Goal: Task Accomplishment & Management: Manage account settings

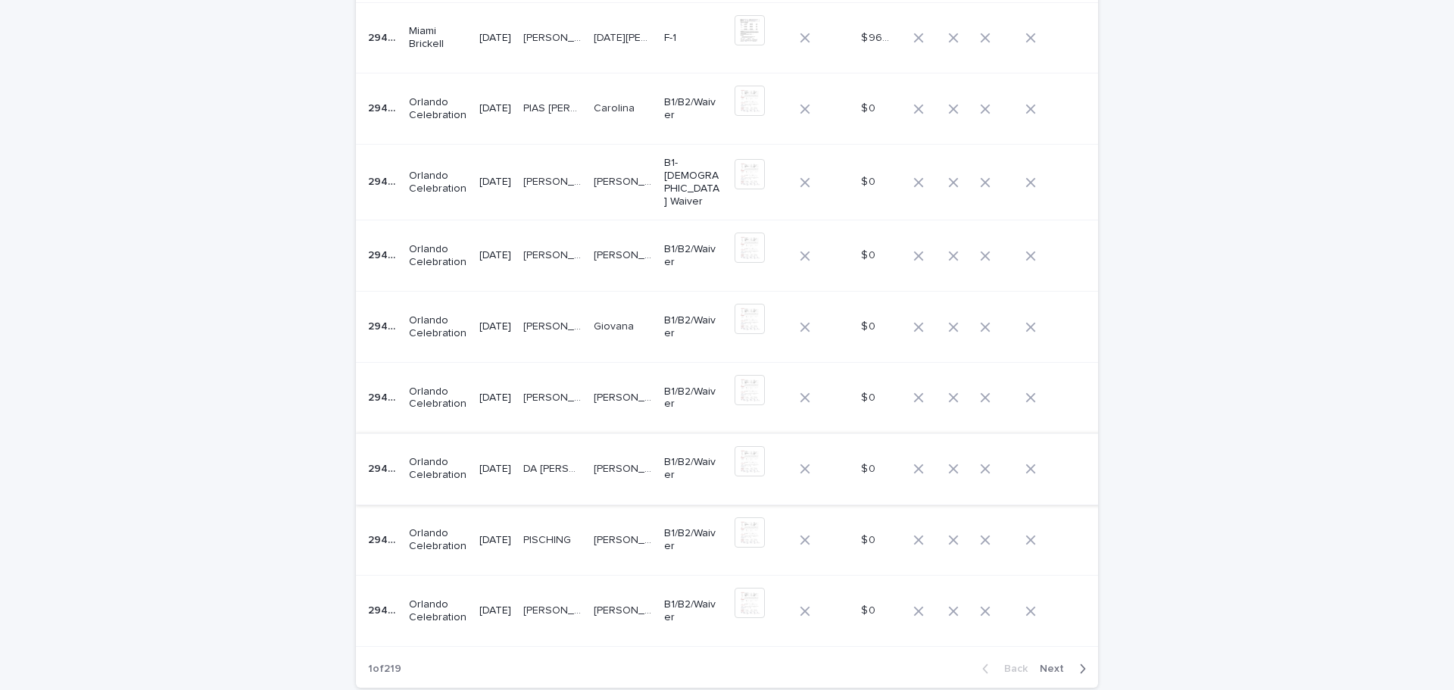
scroll to position [351, 0]
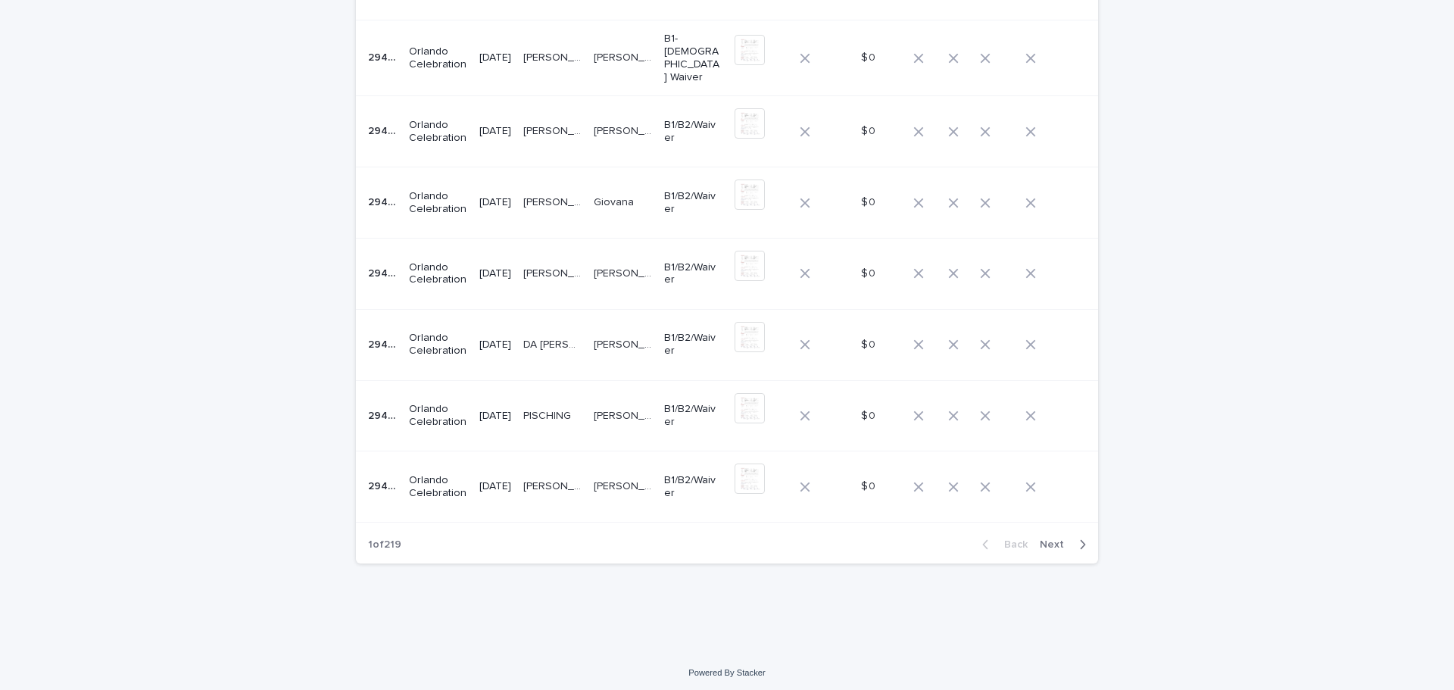
click at [1052, 541] on span "Next" at bounding box center [1056, 544] width 33 height 11
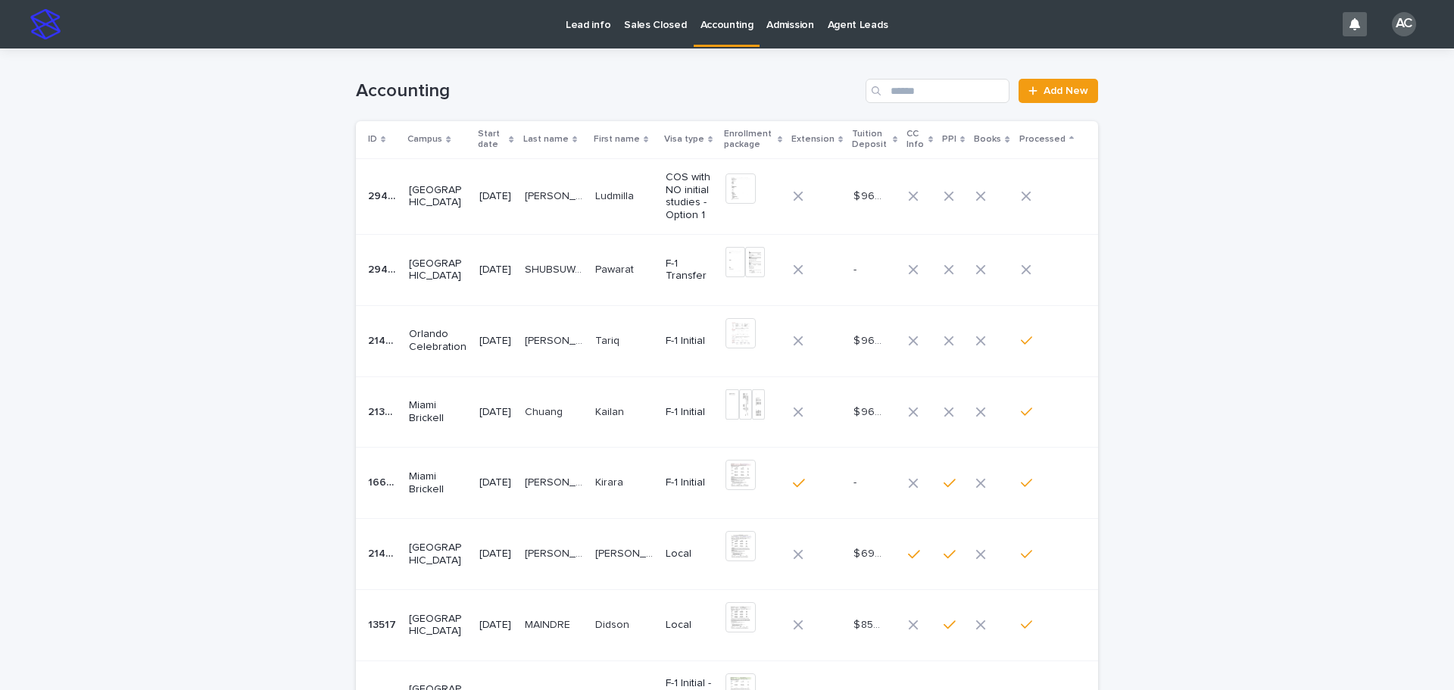
click at [622, 188] on p "Ludmilla" at bounding box center [616, 195] width 42 height 16
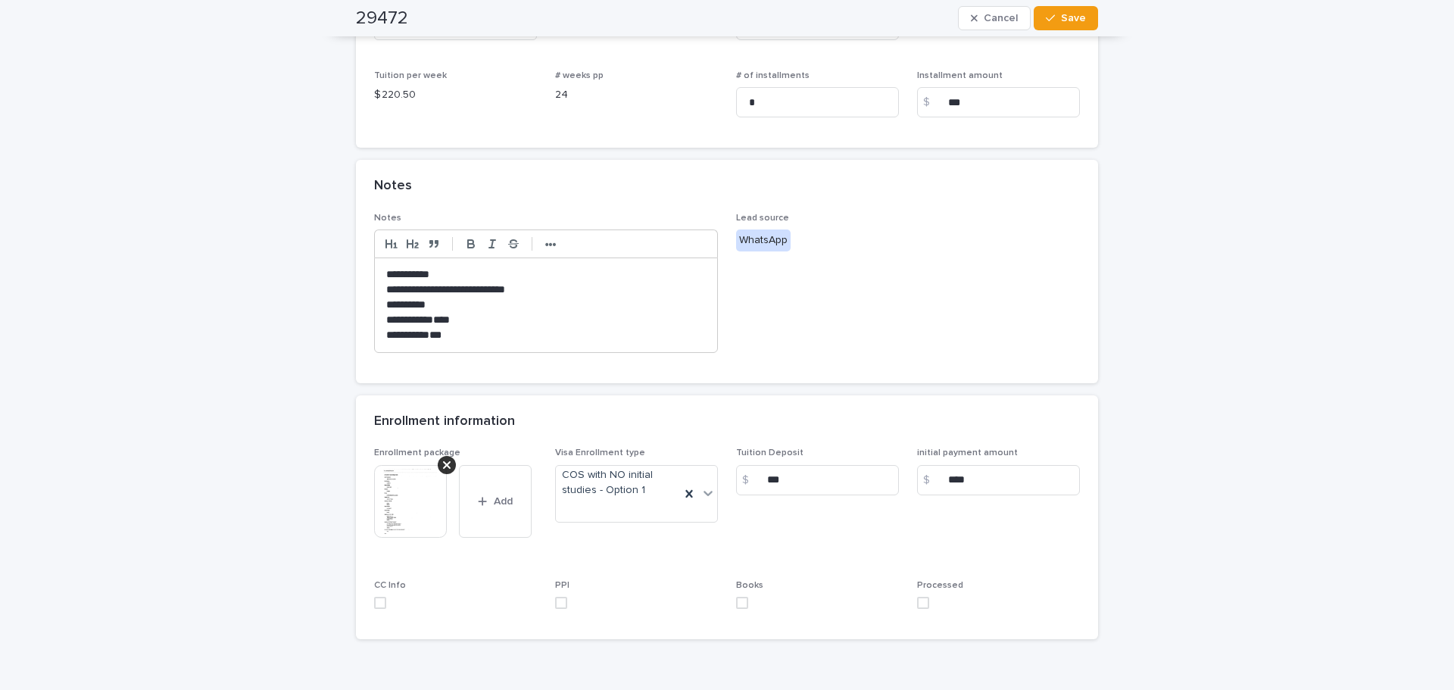
scroll to position [453, 0]
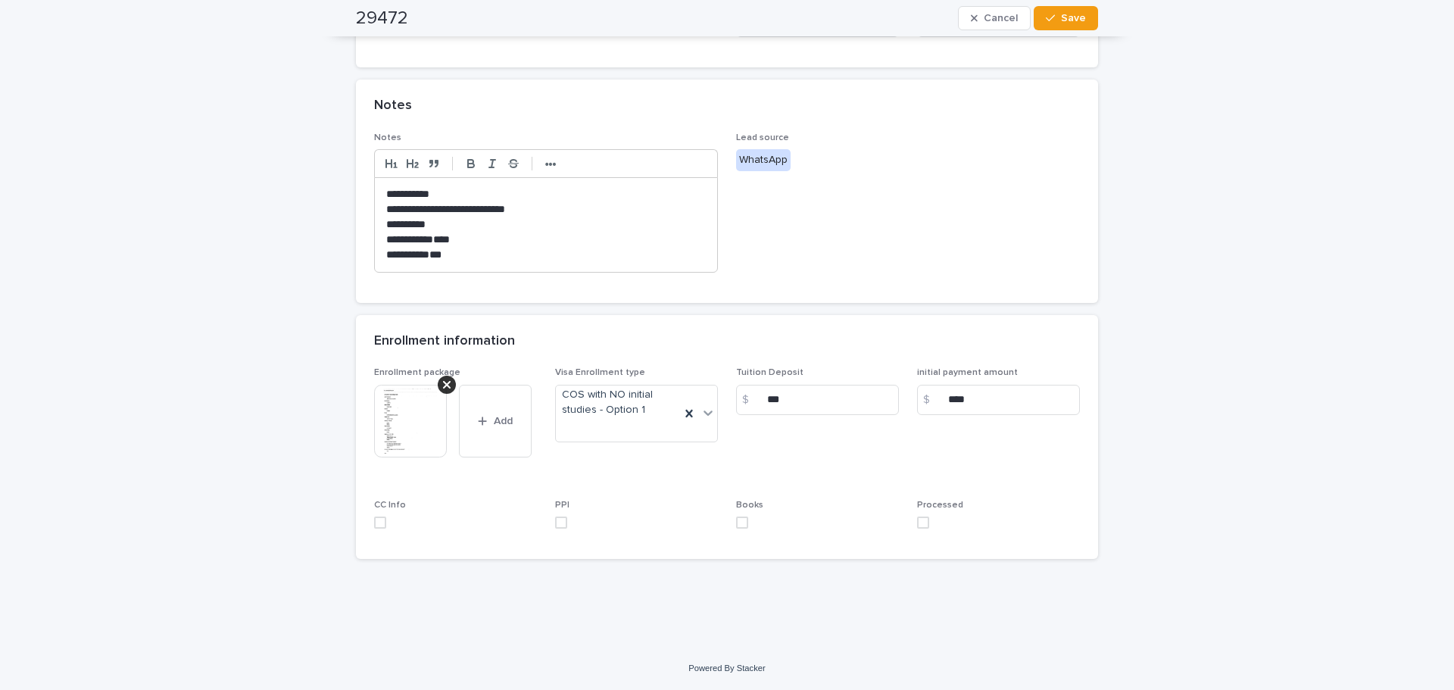
click at [419, 439] on img at bounding box center [410, 421] width 73 height 73
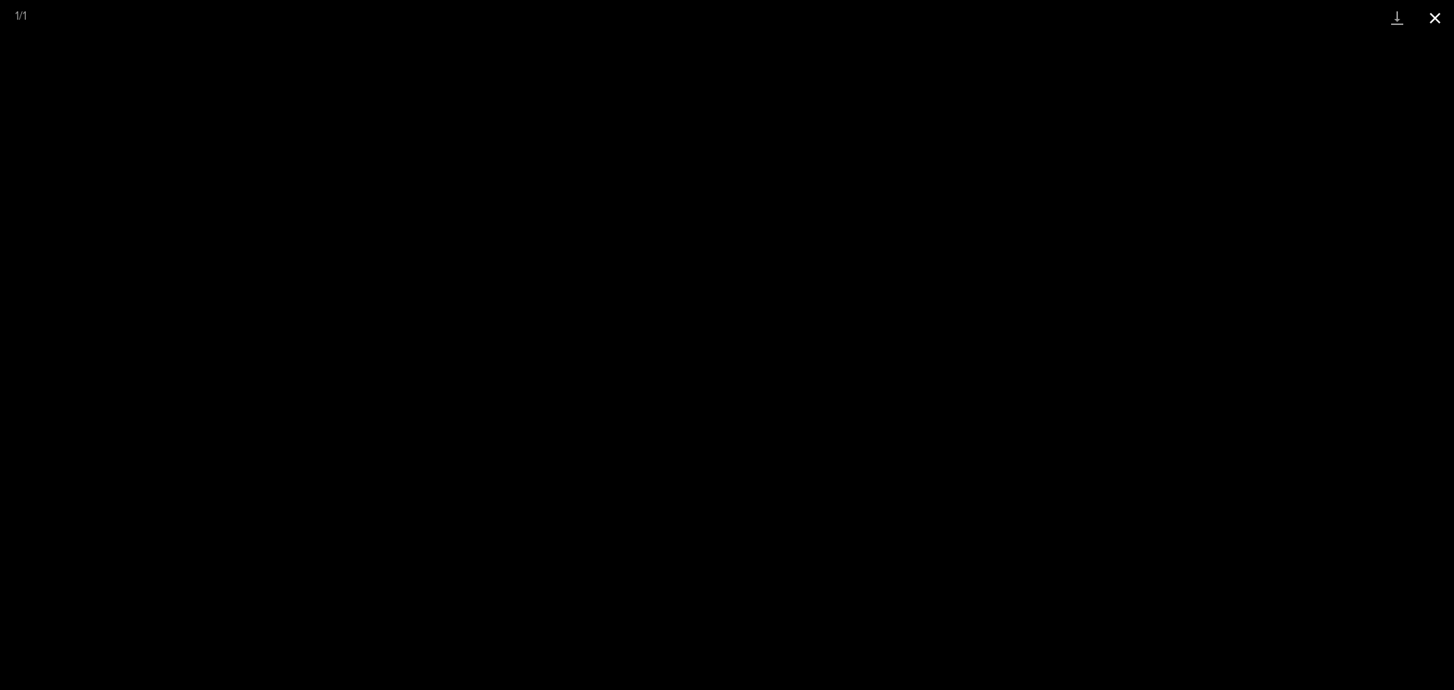
click at [1433, 20] on button "Close gallery" at bounding box center [1435, 18] width 38 height 36
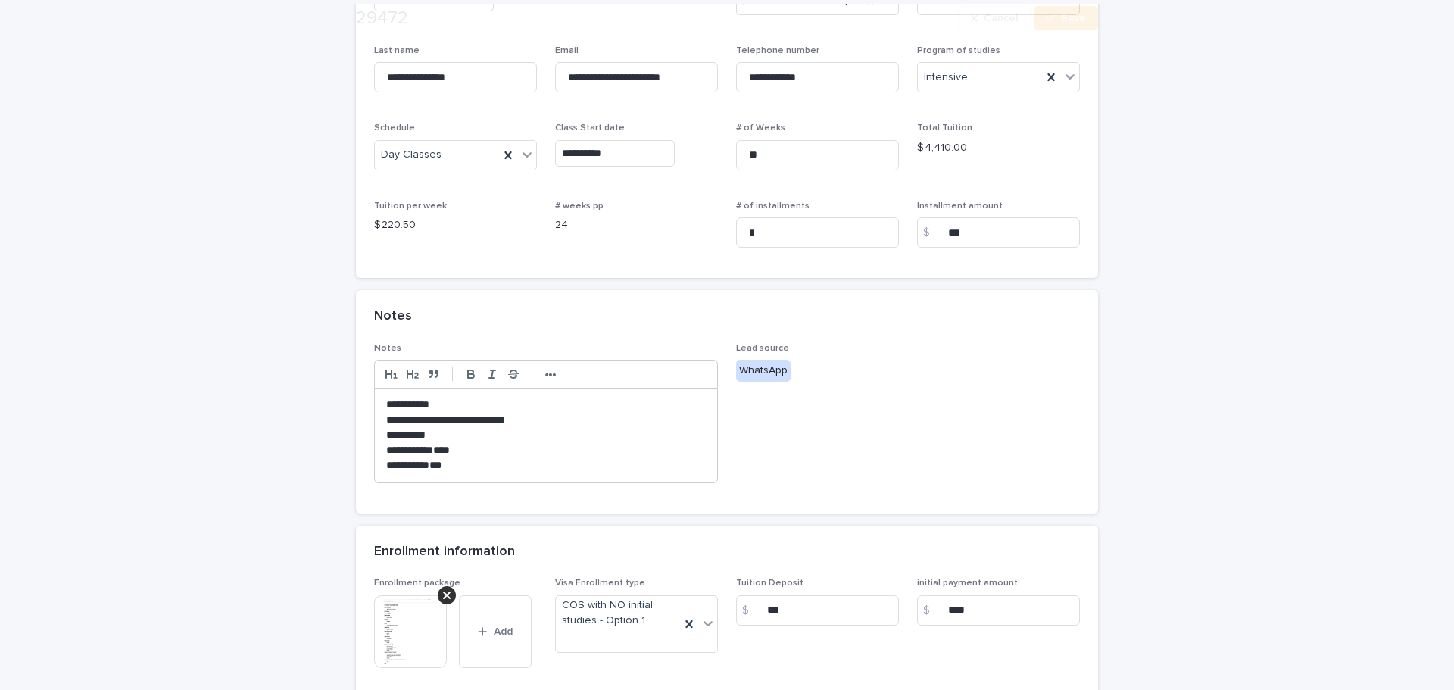
scroll to position [379, 0]
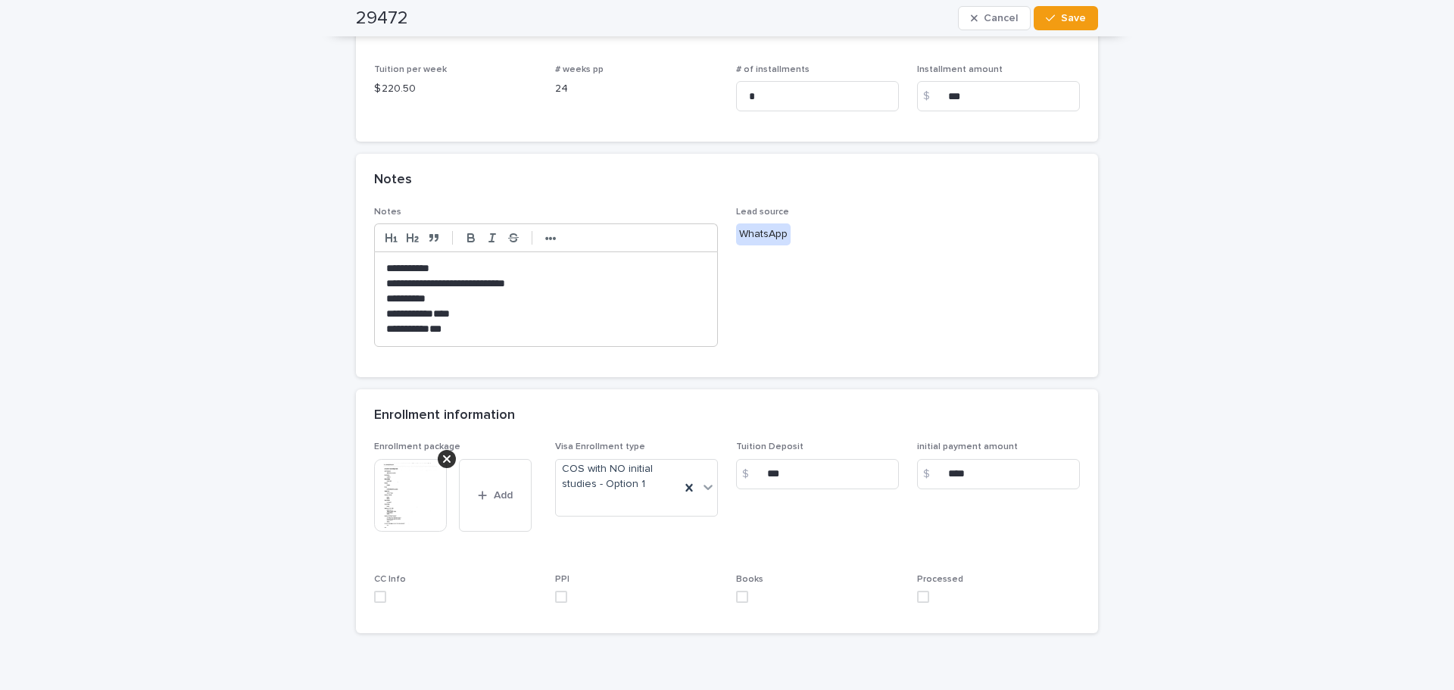
click at [444, 331] on p "***" at bounding box center [546, 329] width 320 height 15
click at [413, 506] on img at bounding box center [410, 495] width 73 height 73
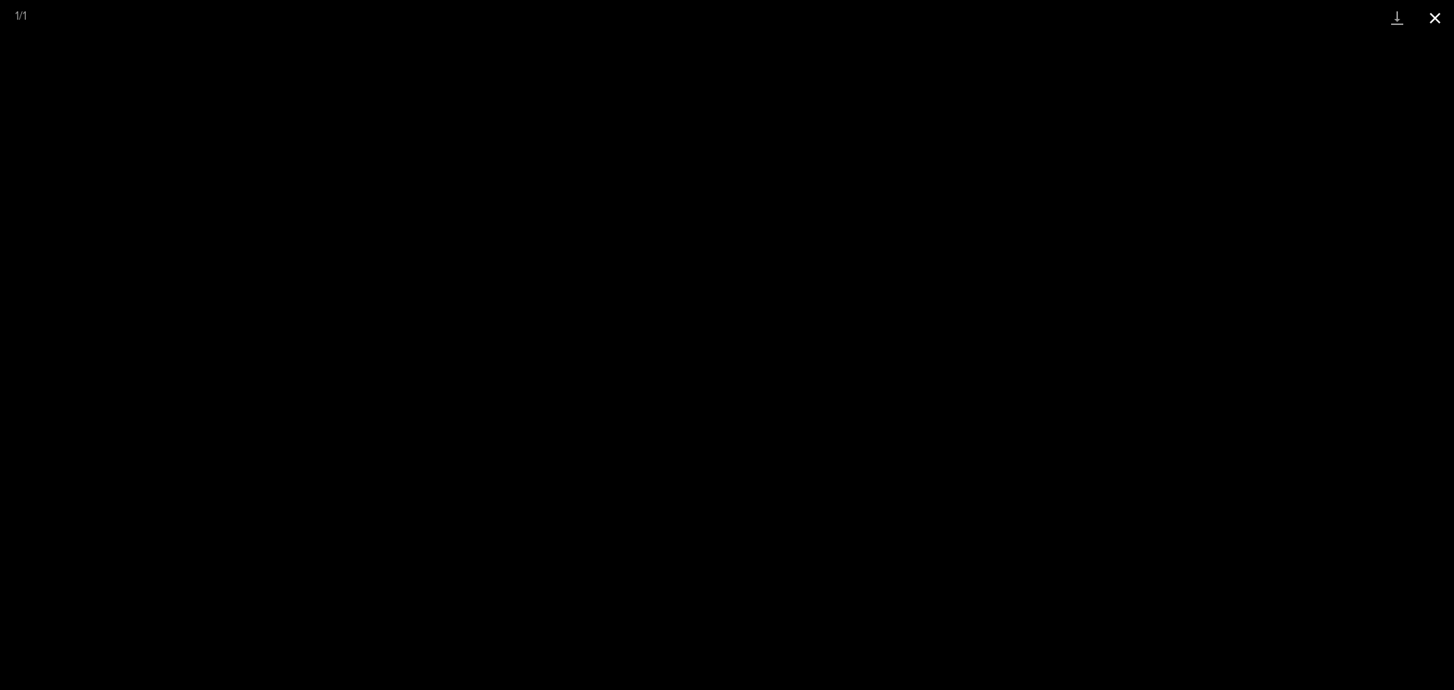
click at [1440, 15] on button "Close gallery" at bounding box center [1435, 18] width 38 height 36
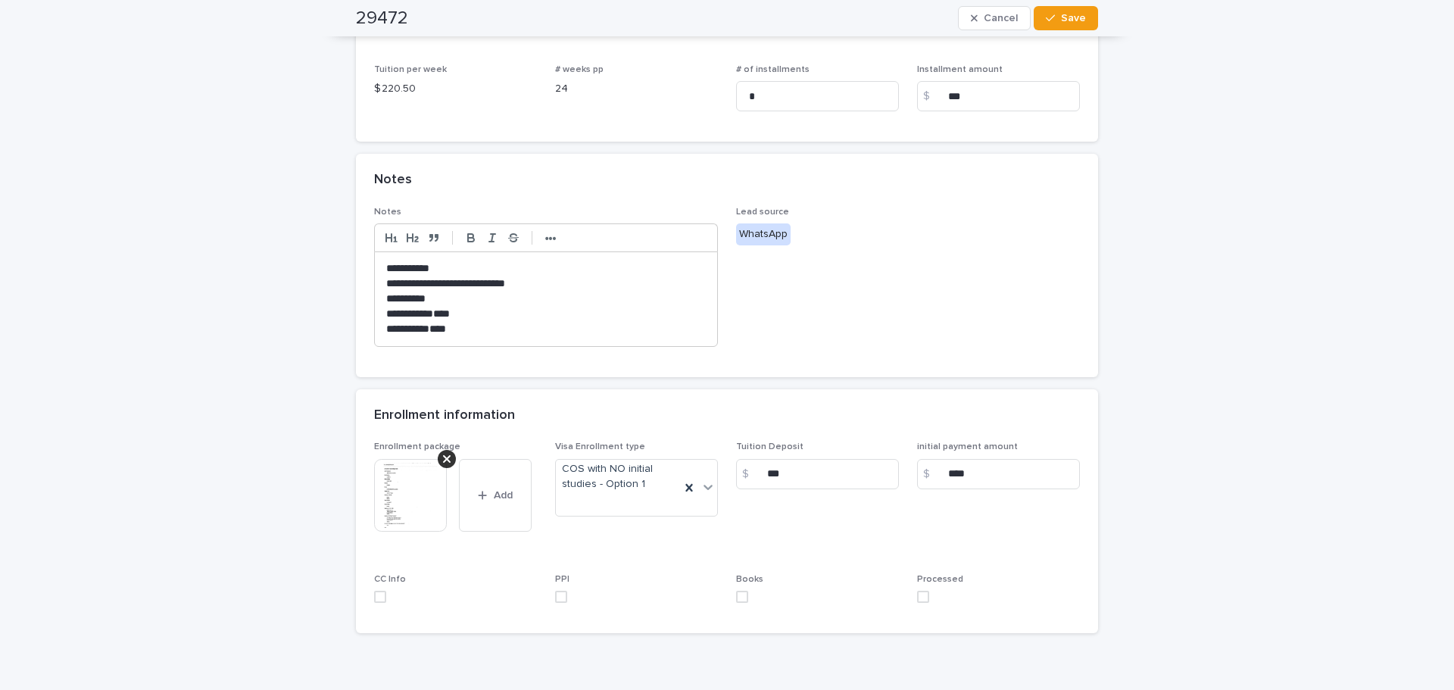
click at [460, 329] on p "****" at bounding box center [546, 329] width 320 height 15
drag, startPoint x: 398, startPoint y: 329, endPoint x: 369, endPoint y: 329, distance: 29.5
click at [375, 329] on div "**********" at bounding box center [546, 298] width 342 height 93
click at [545, 239] on strong "•••" at bounding box center [550, 238] width 11 height 12
click at [666, 235] on icon "button" at bounding box center [673, 238] width 14 height 14
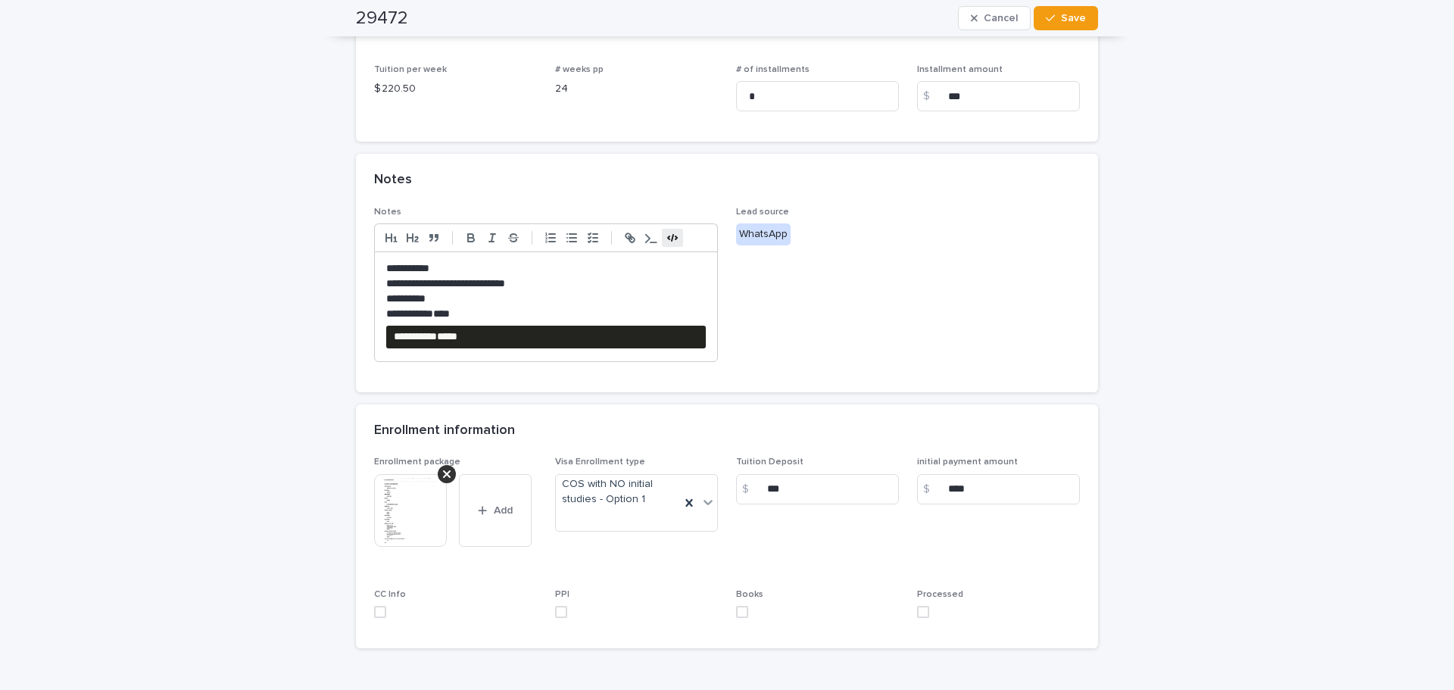
click at [538, 326] on pre "****" at bounding box center [546, 337] width 320 height 23
click at [1053, 24] on button "Save" at bounding box center [1066, 18] width 64 height 24
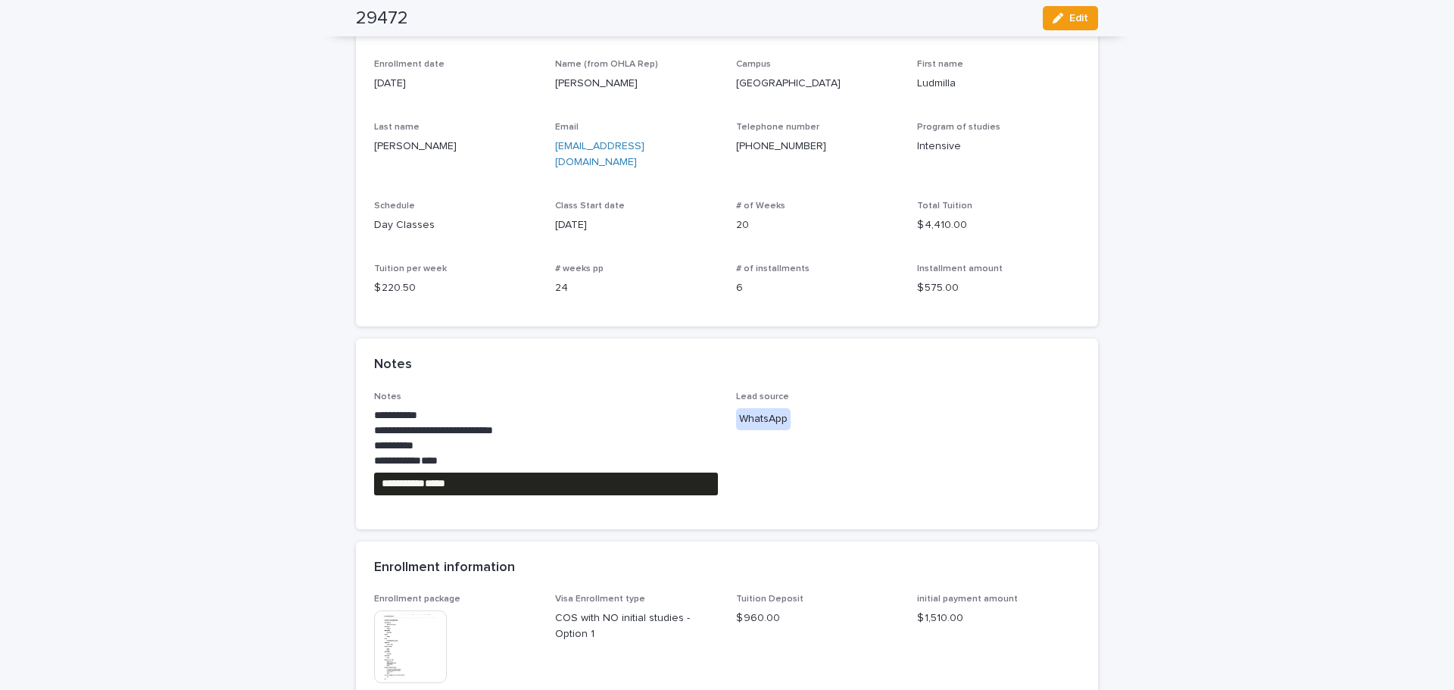
scroll to position [93, 0]
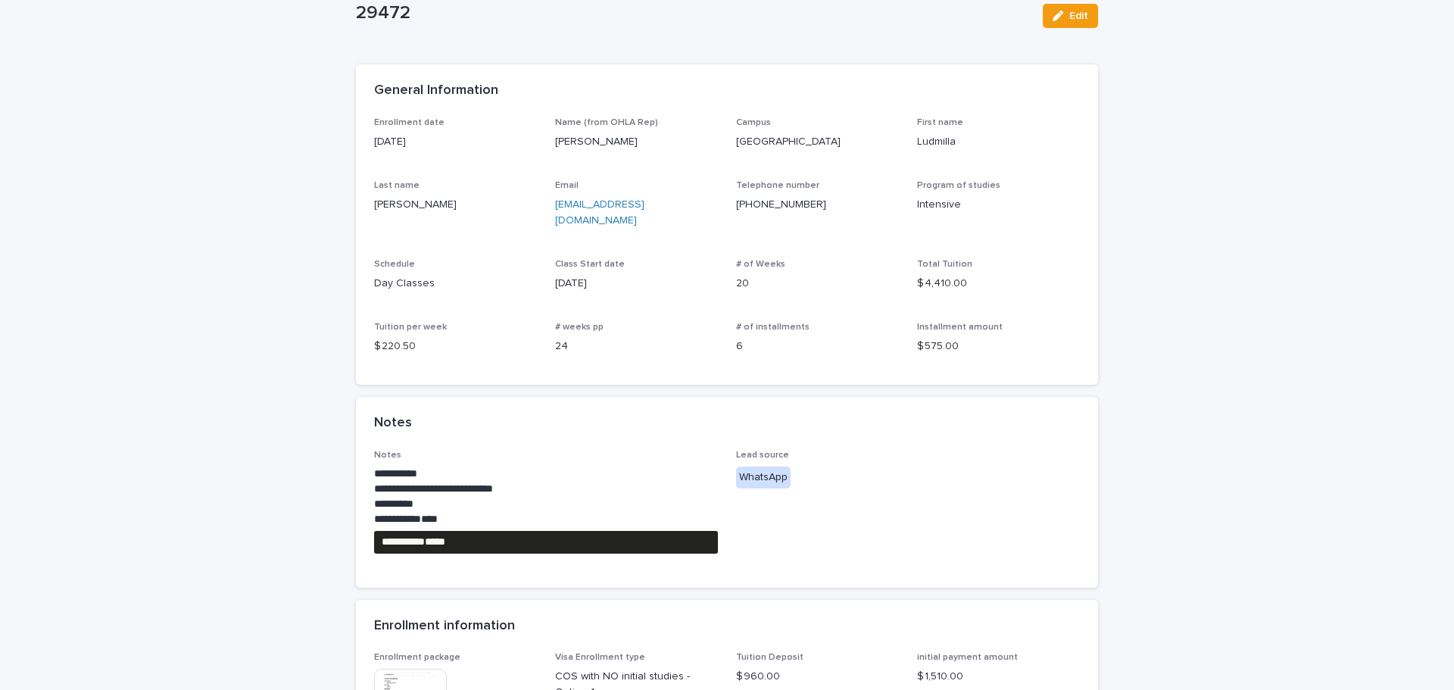
click at [487, 535] on pre "****" at bounding box center [546, 542] width 344 height 23
click at [1082, 21] on button "Edit" at bounding box center [1070, 16] width 55 height 24
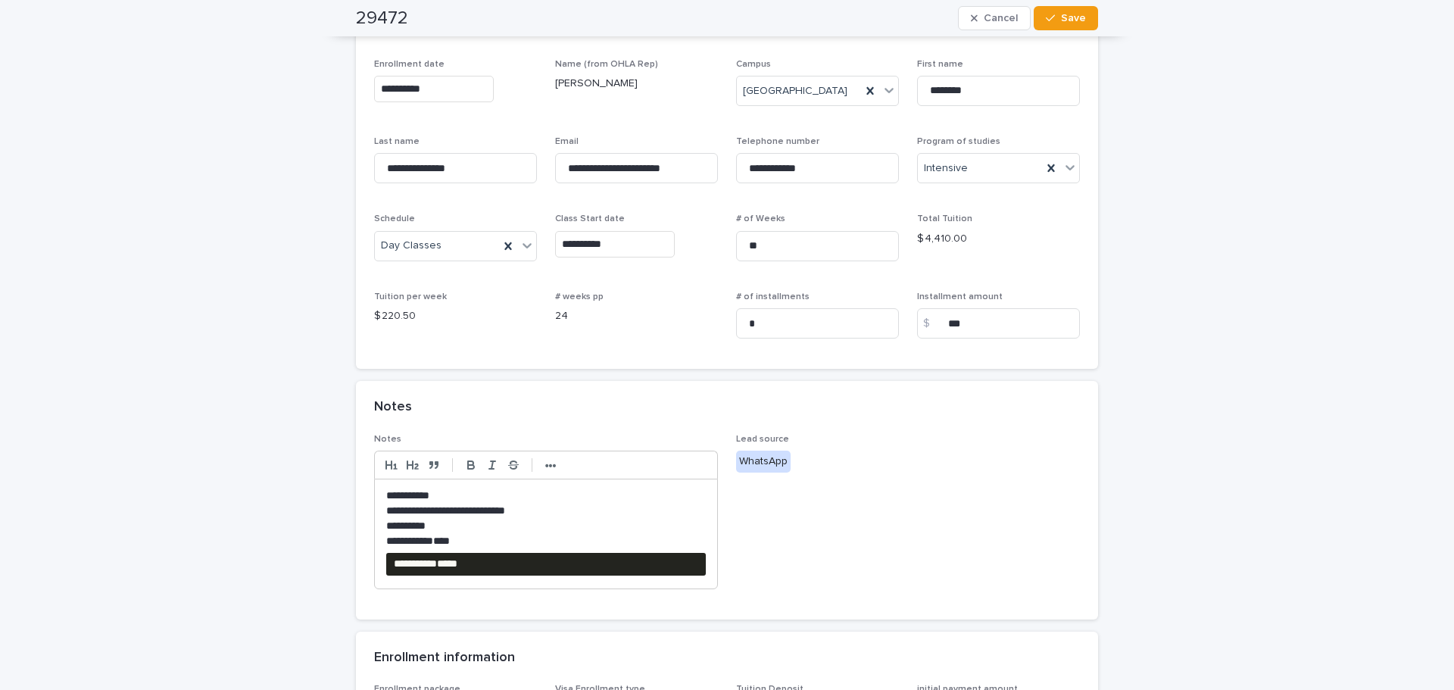
click at [518, 571] on pre "****" at bounding box center [546, 564] width 320 height 23
click at [547, 469] on strong "•••" at bounding box center [550, 466] width 11 height 12
click at [673, 466] on icon "button" at bounding box center [673, 465] width 14 height 14
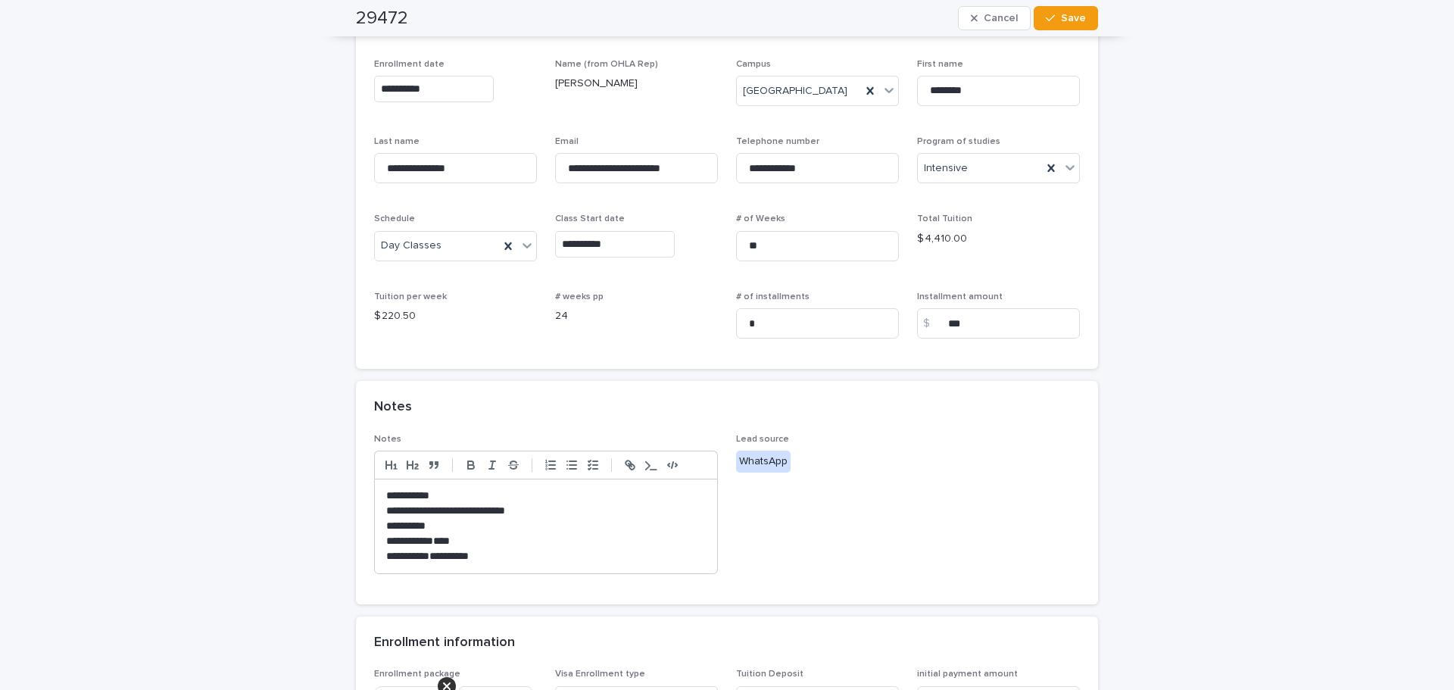
click at [484, 535] on p "****" at bounding box center [546, 541] width 320 height 15
click at [469, 528] on p "**********" at bounding box center [546, 526] width 320 height 15
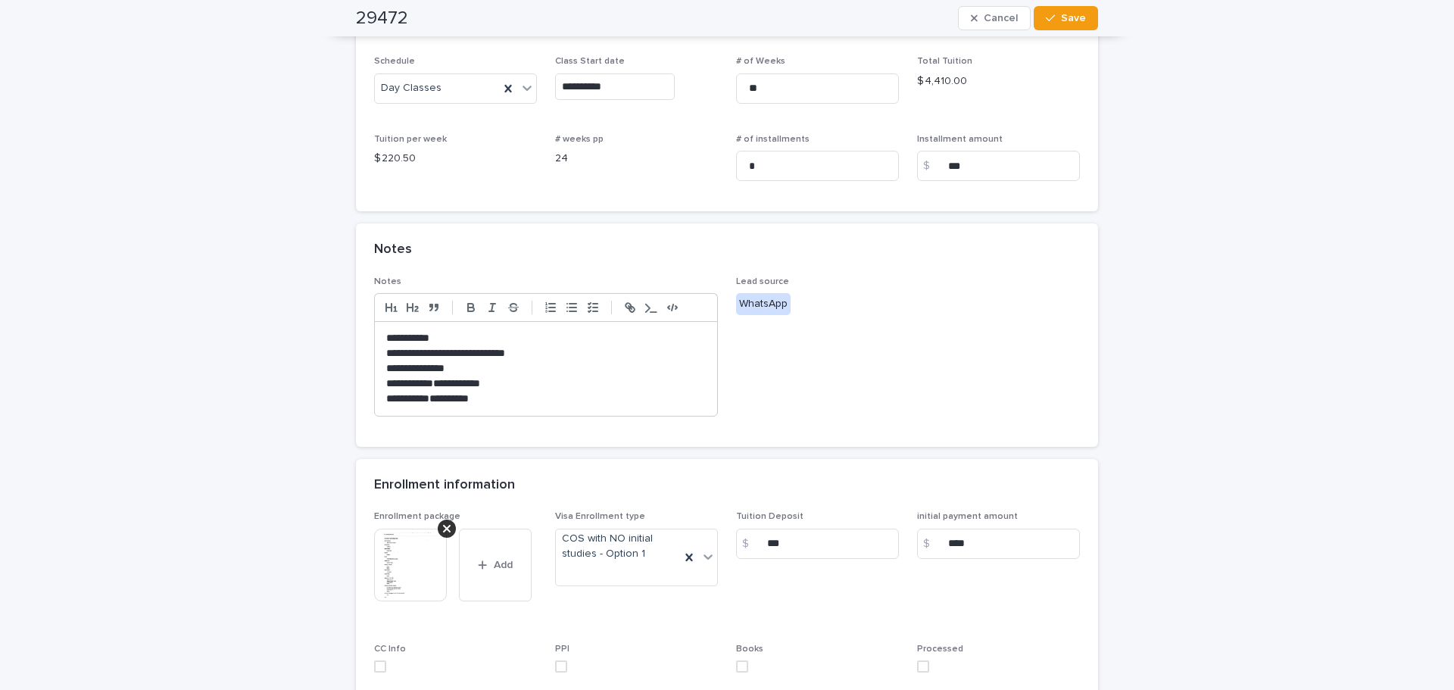
scroll to position [453, 0]
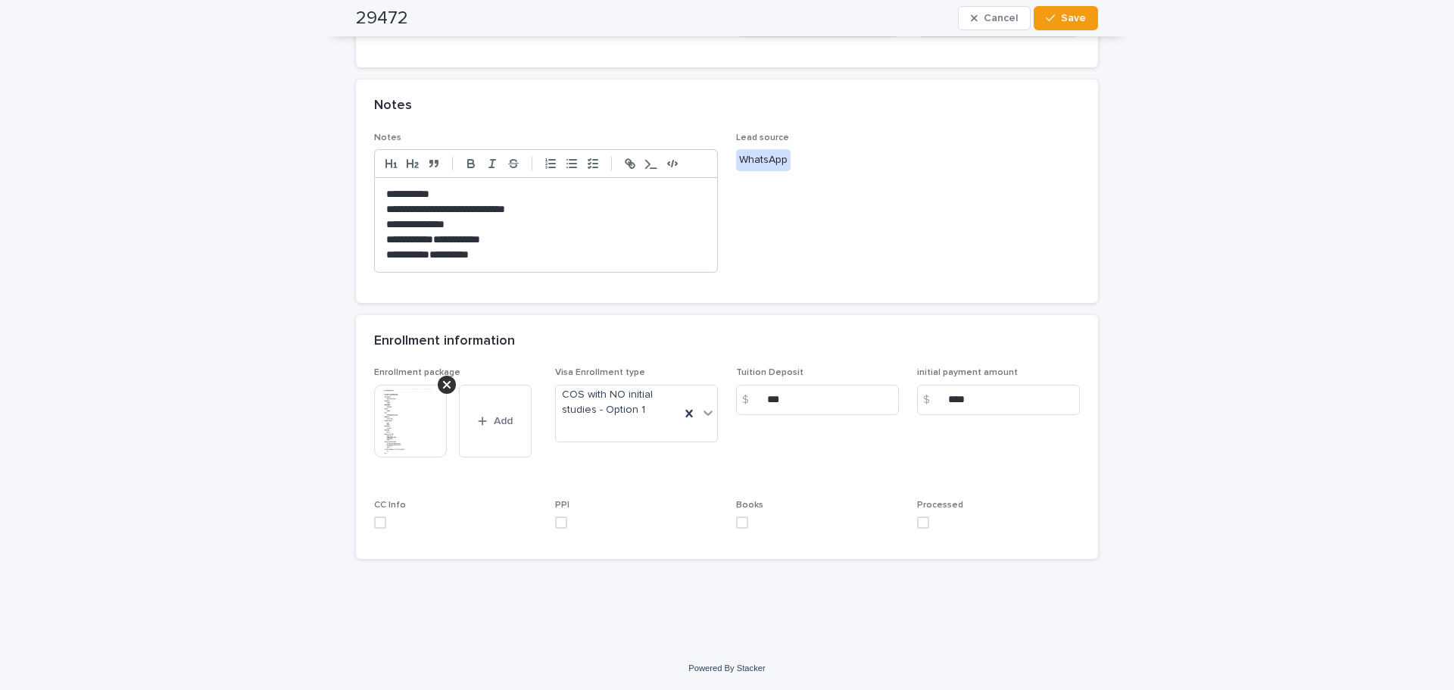
click at [401, 432] on img at bounding box center [410, 421] width 73 height 73
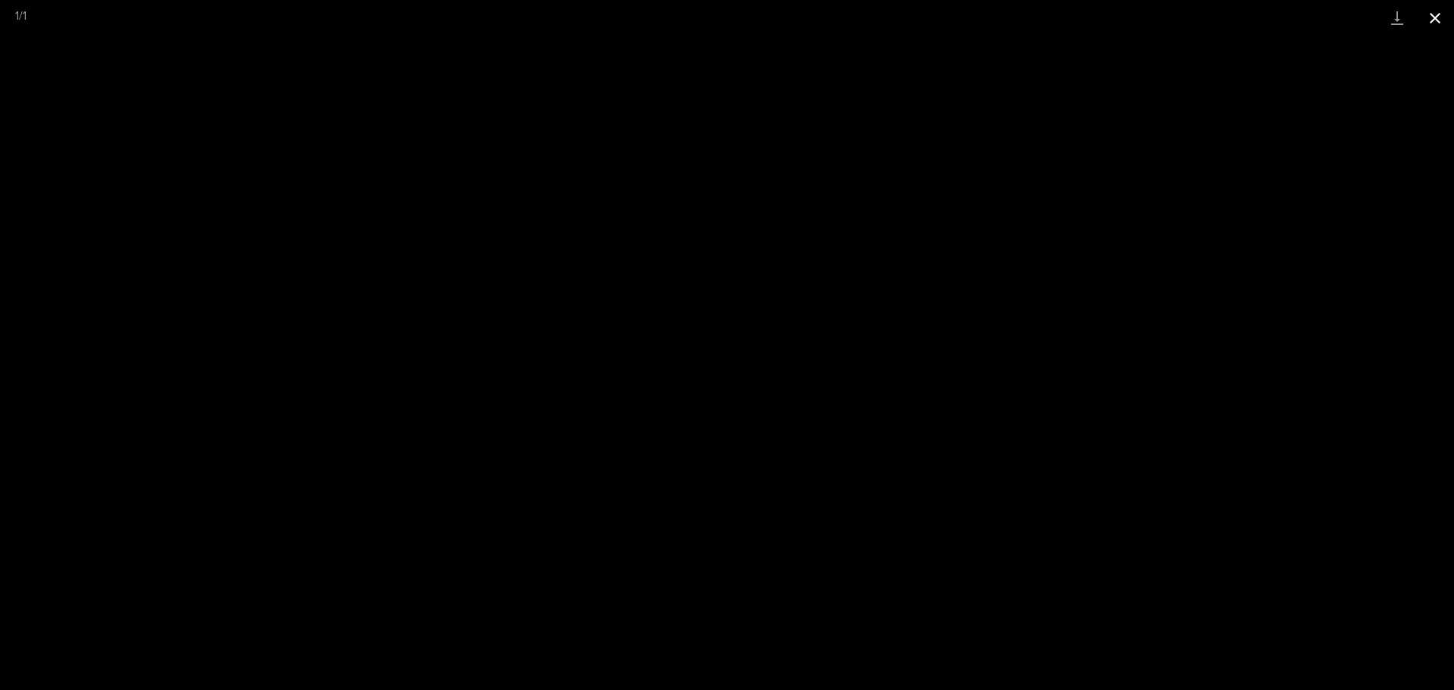
click at [1436, 19] on button "Close gallery" at bounding box center [1435, 18] width 38 height 36
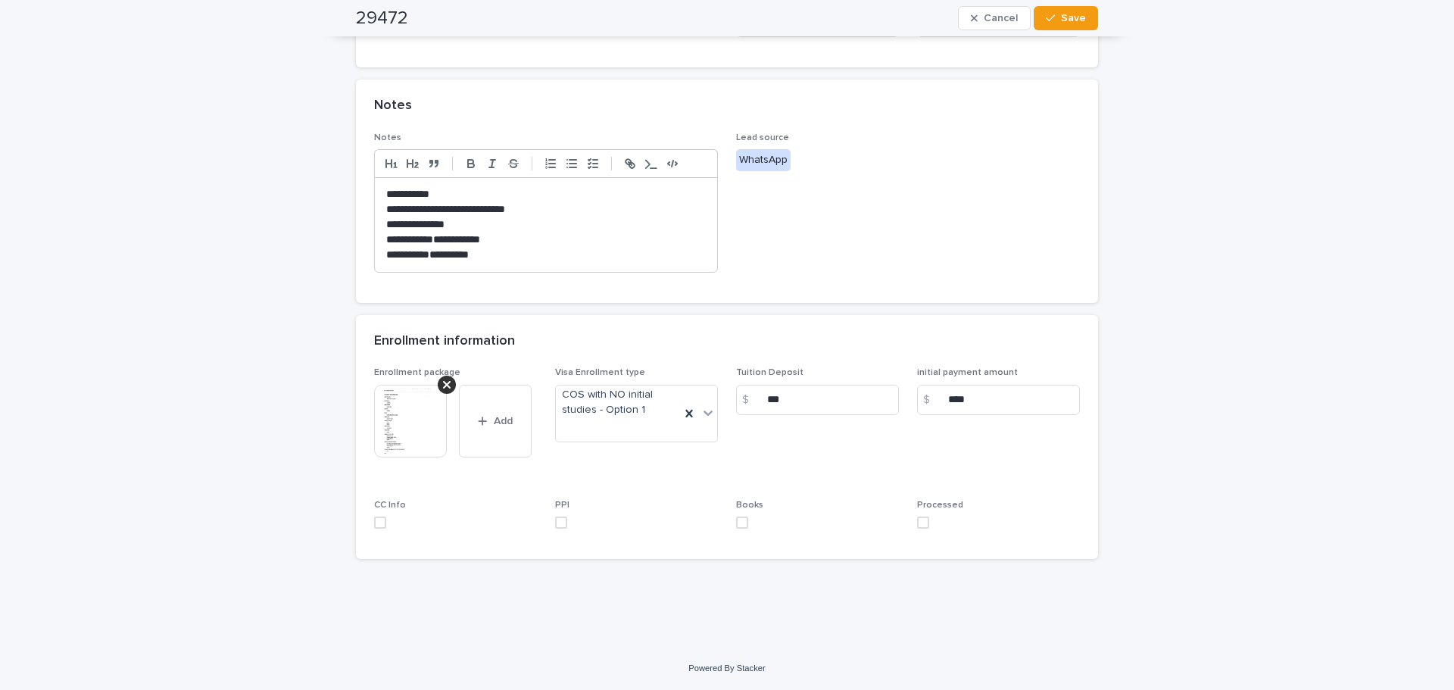
click at [918, 520] on span at bounding box center [923, 522] width 12 height 12
click at [1065, 9] on button "Save" at bounding box center [1066, 18] width 64 height 24
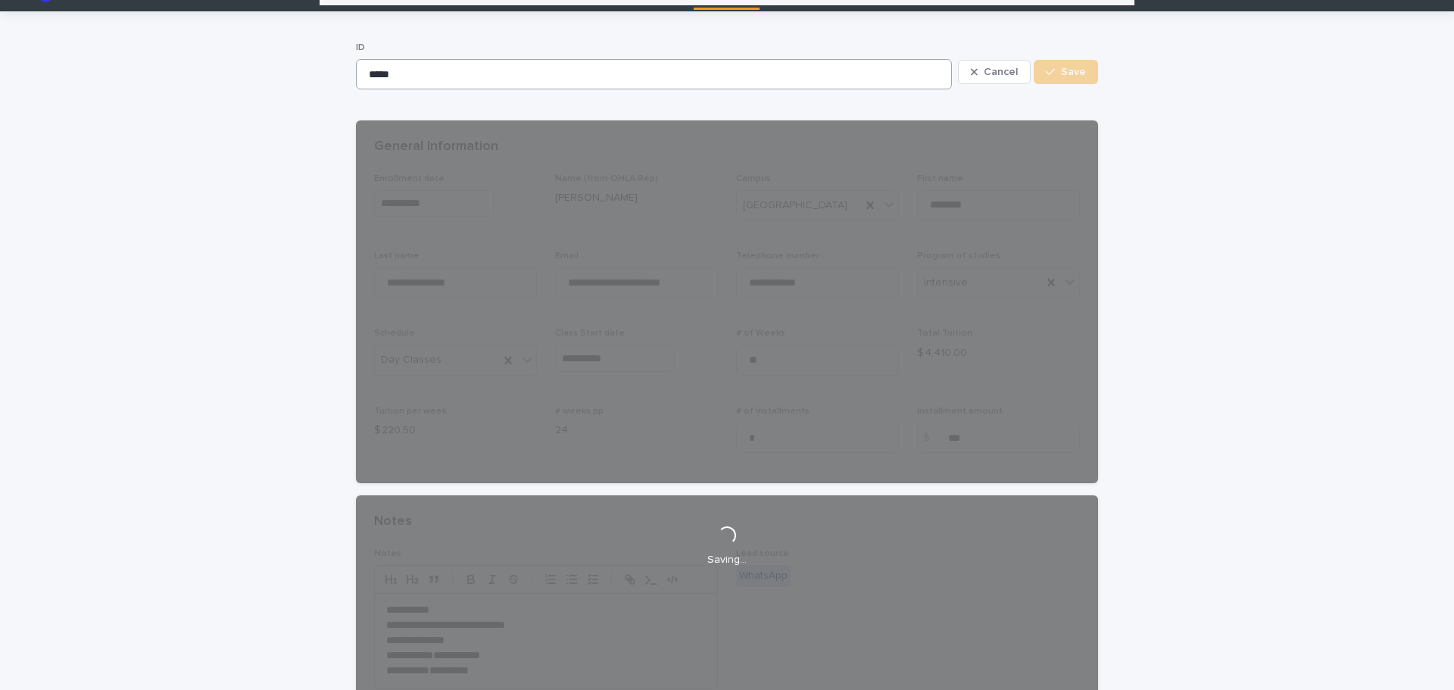
scroll to position [0, 0]
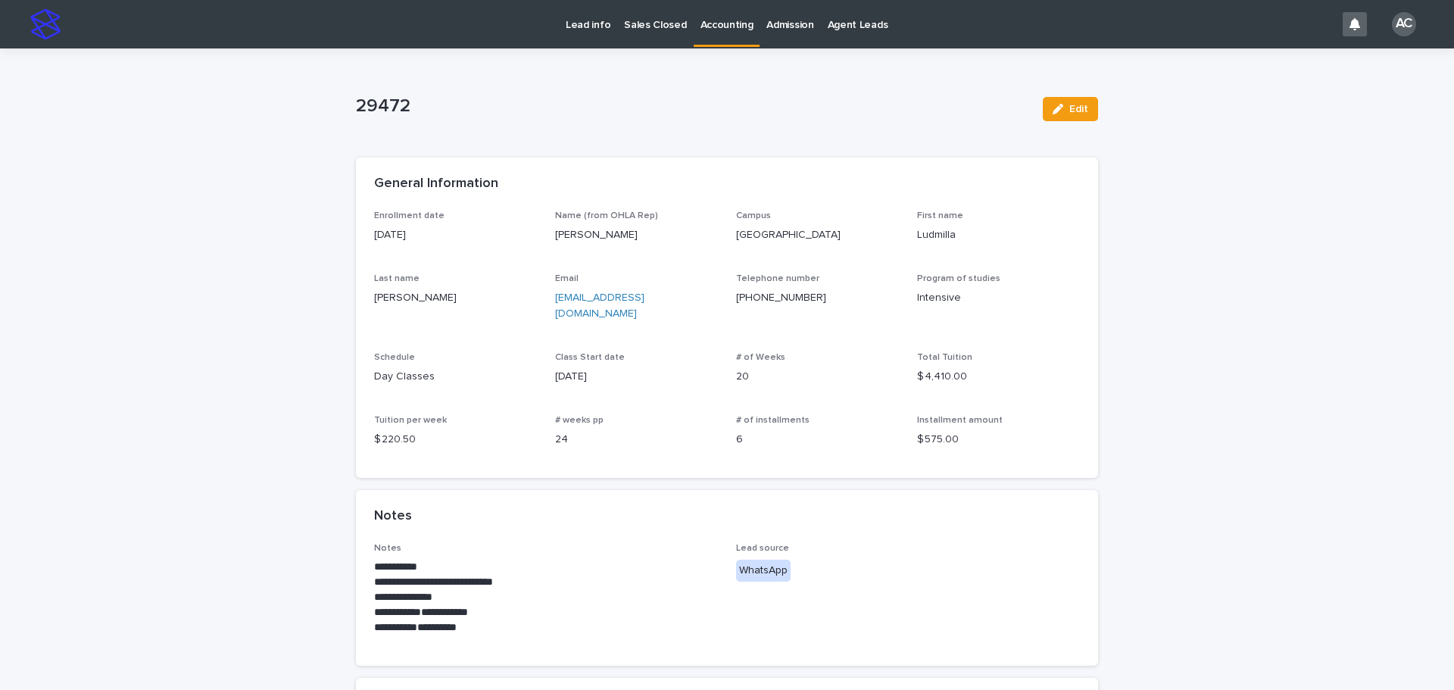
click at [712, 27] on p "Accounting" at bounding box center [726, 16] width 53 height 32
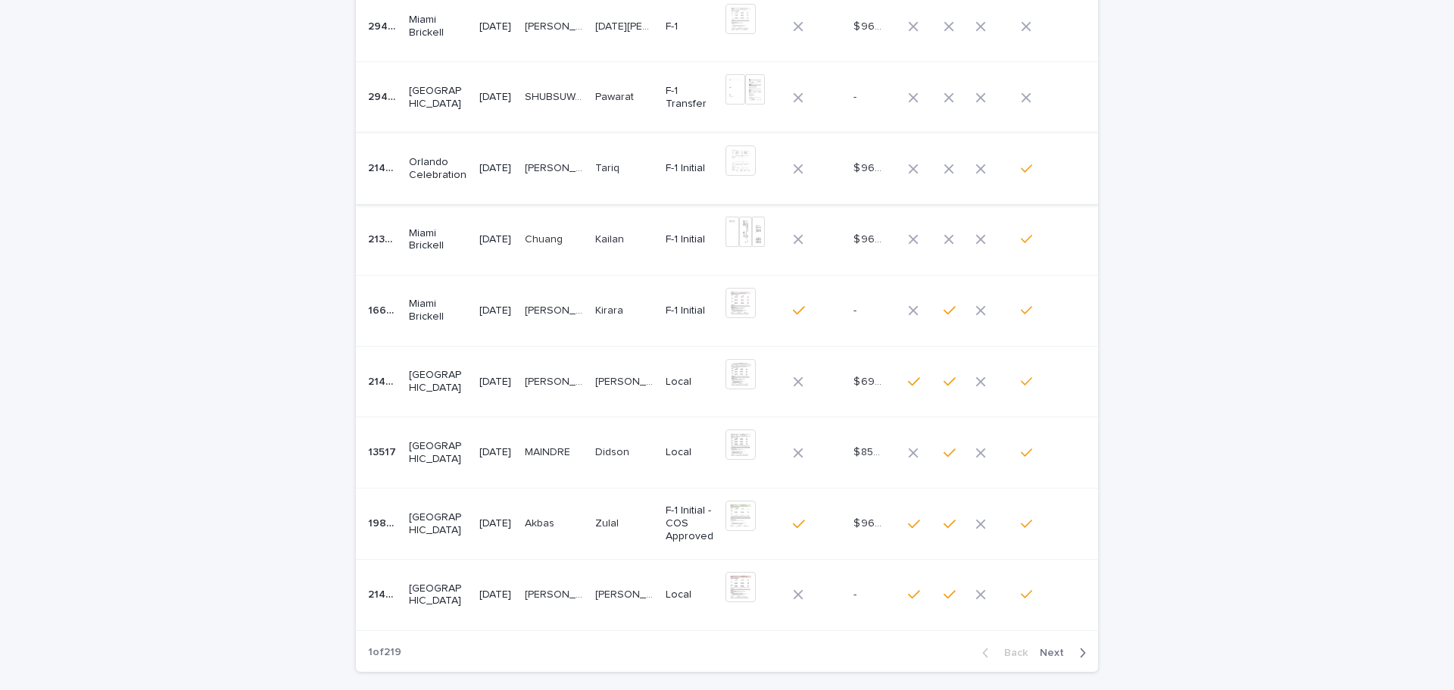
scroll to position [124, 0]
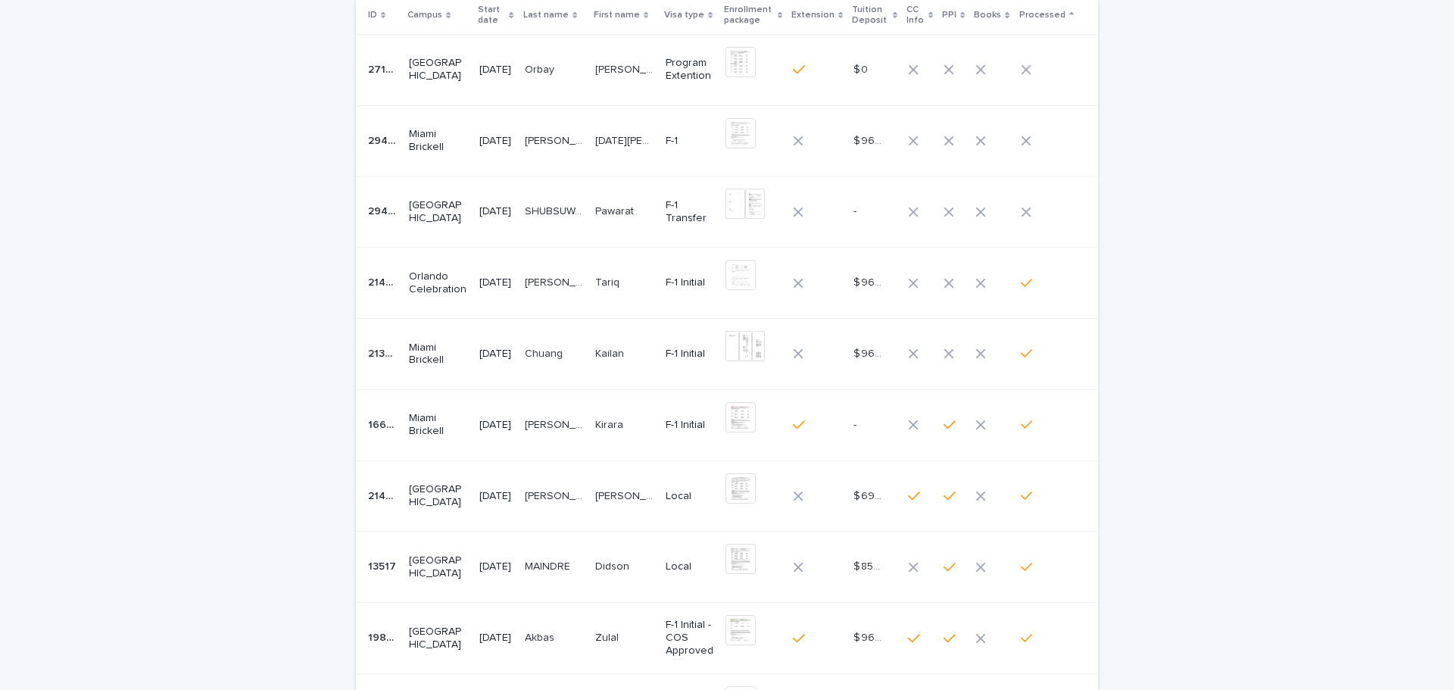
click at [706, 206] on p "F-1 Transfer" at bounding box center [690, 212] width 48 height 26
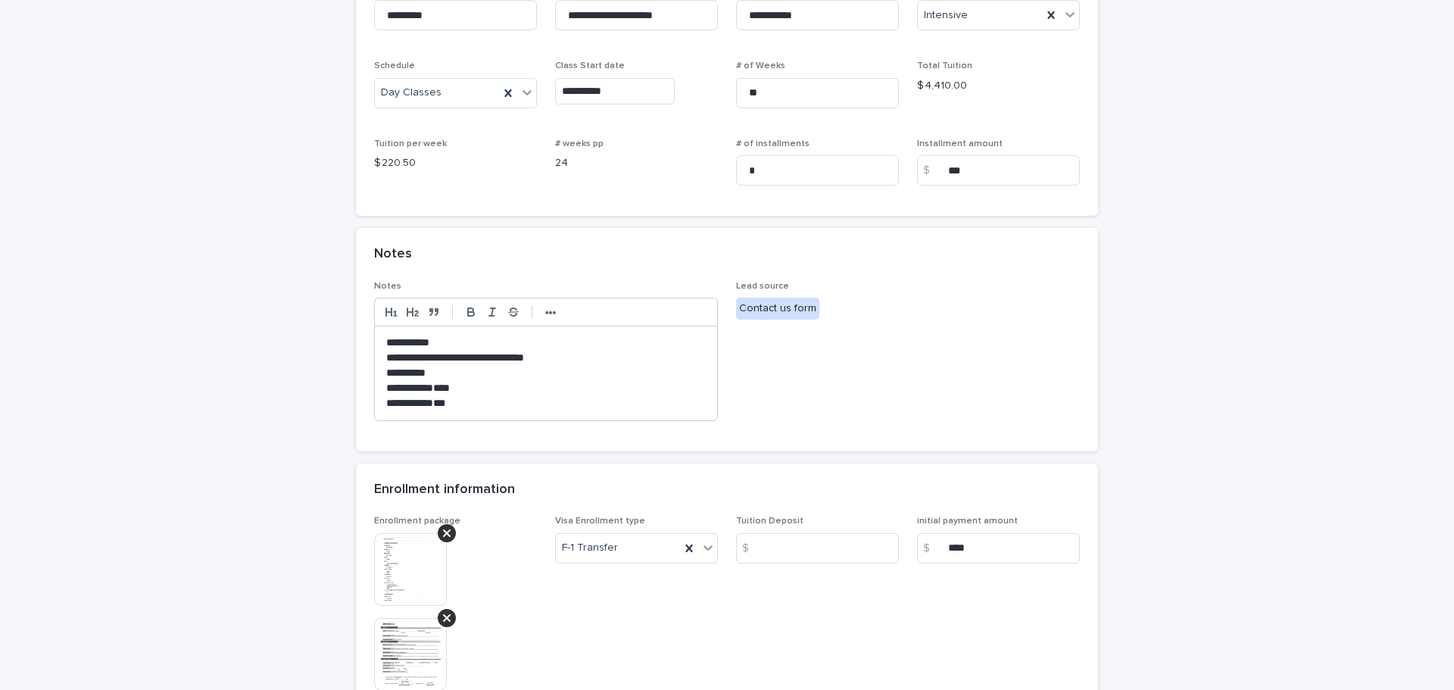
scroll to position [379, 0]
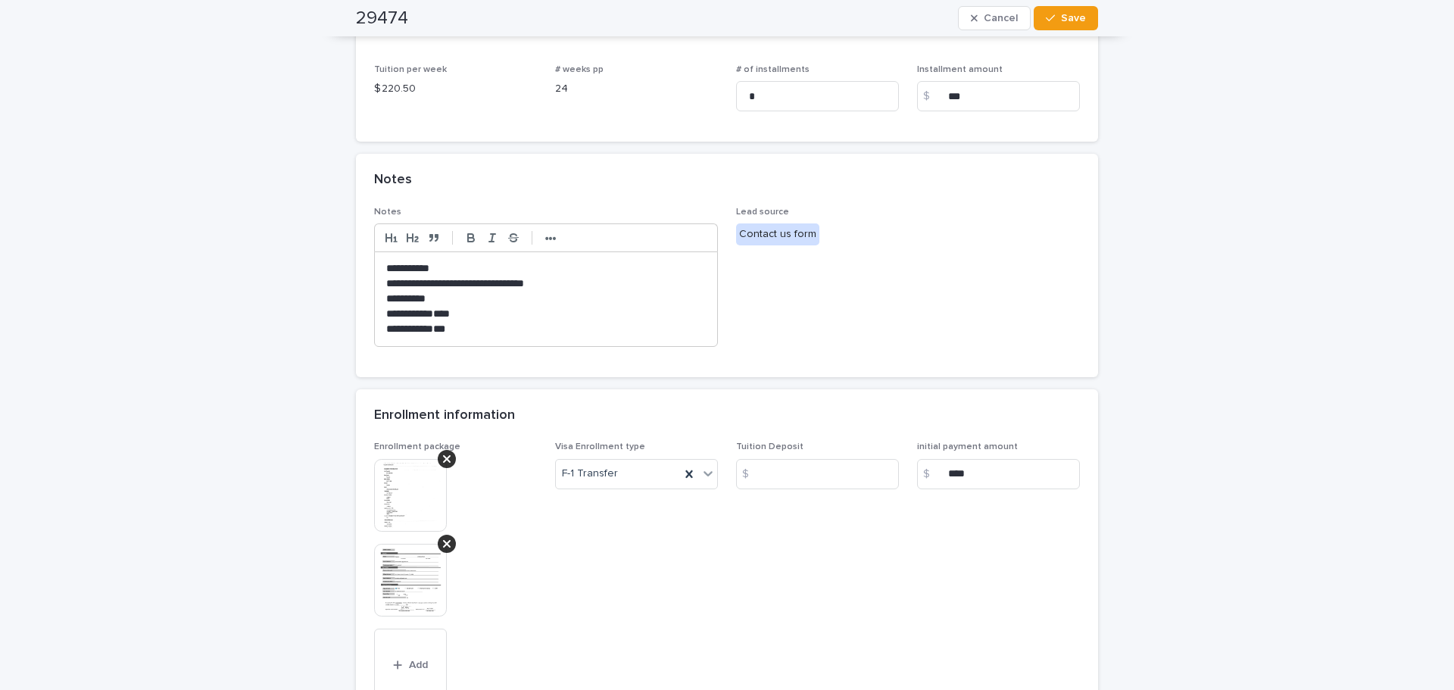
click at [400, 504] on img at bounding box center [410, 495] width 73 height 73
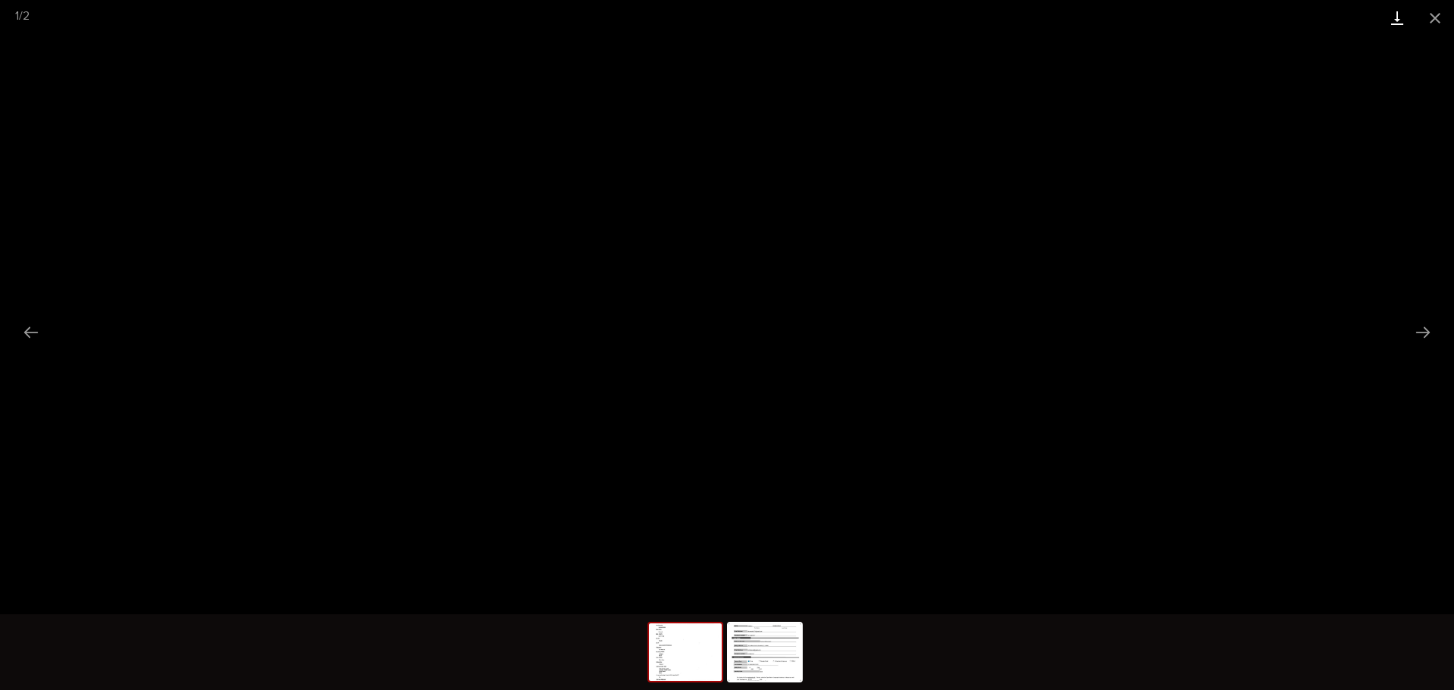
click at [1393, 17] on link "Download" at bounding box center [1397, 18] width 38 height 36
click at [759, 660] on img at bounding box center [764, 652] width 73 height 58
click at [1395, 12] on link "Download" at bounding box center [1397, 18] width 38 height 36
click at [1444, 19] on button "Close gallery" at bounding box center [1435, 18] width 38 height 36
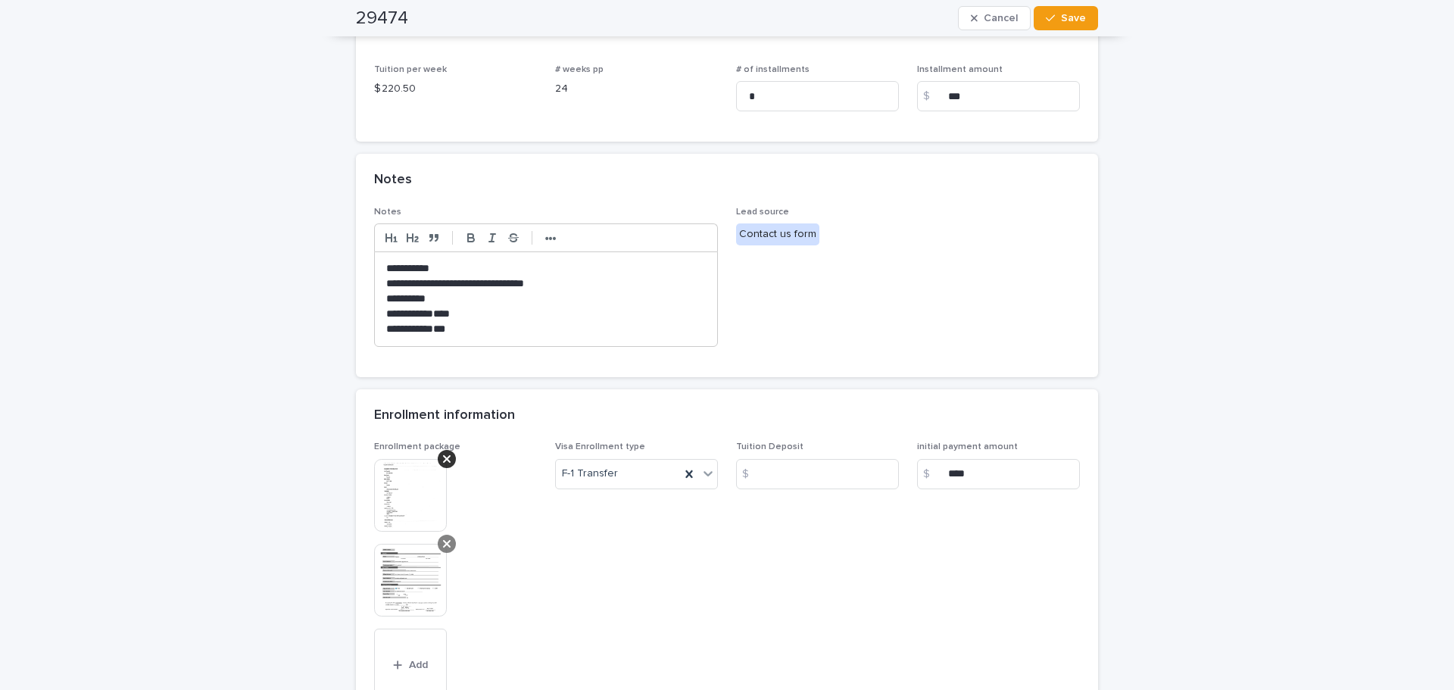
click at [443, 542] on icon at bounding box center [447, 543] width 8 height 8
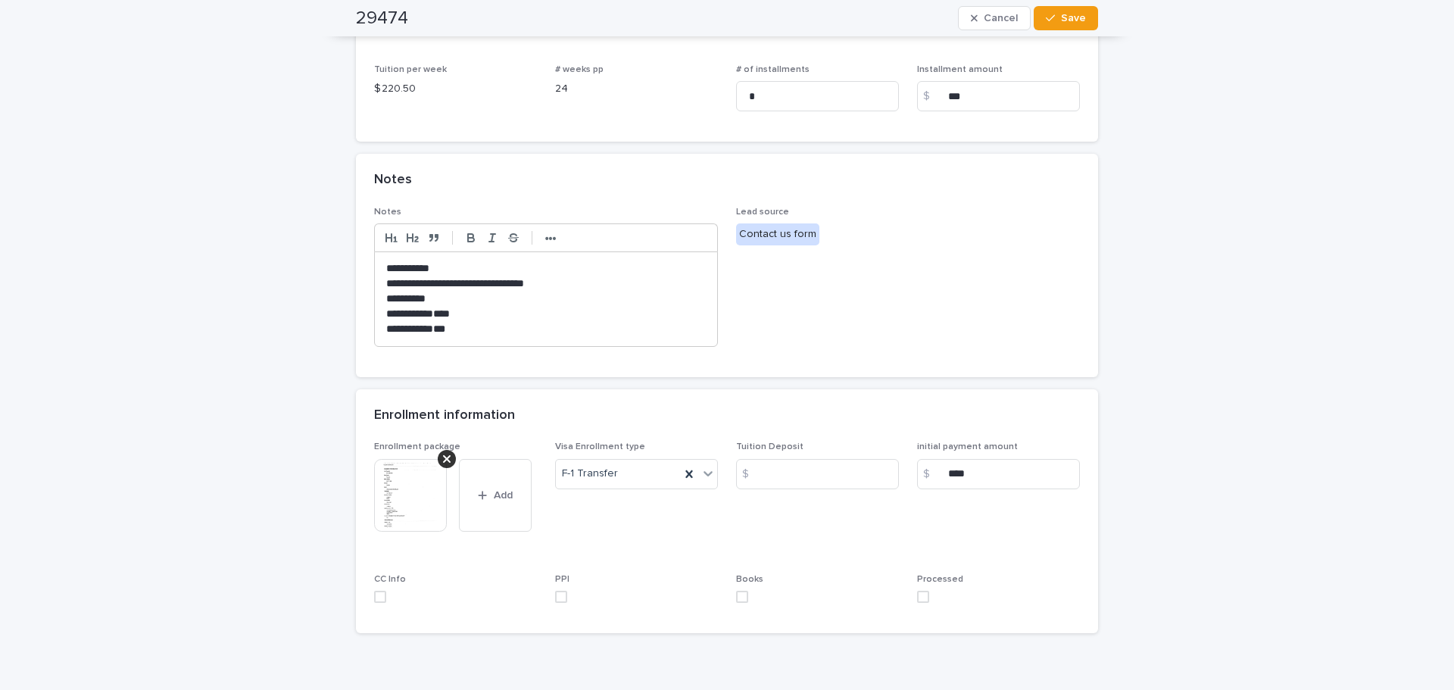
scroll to position [453, 0]
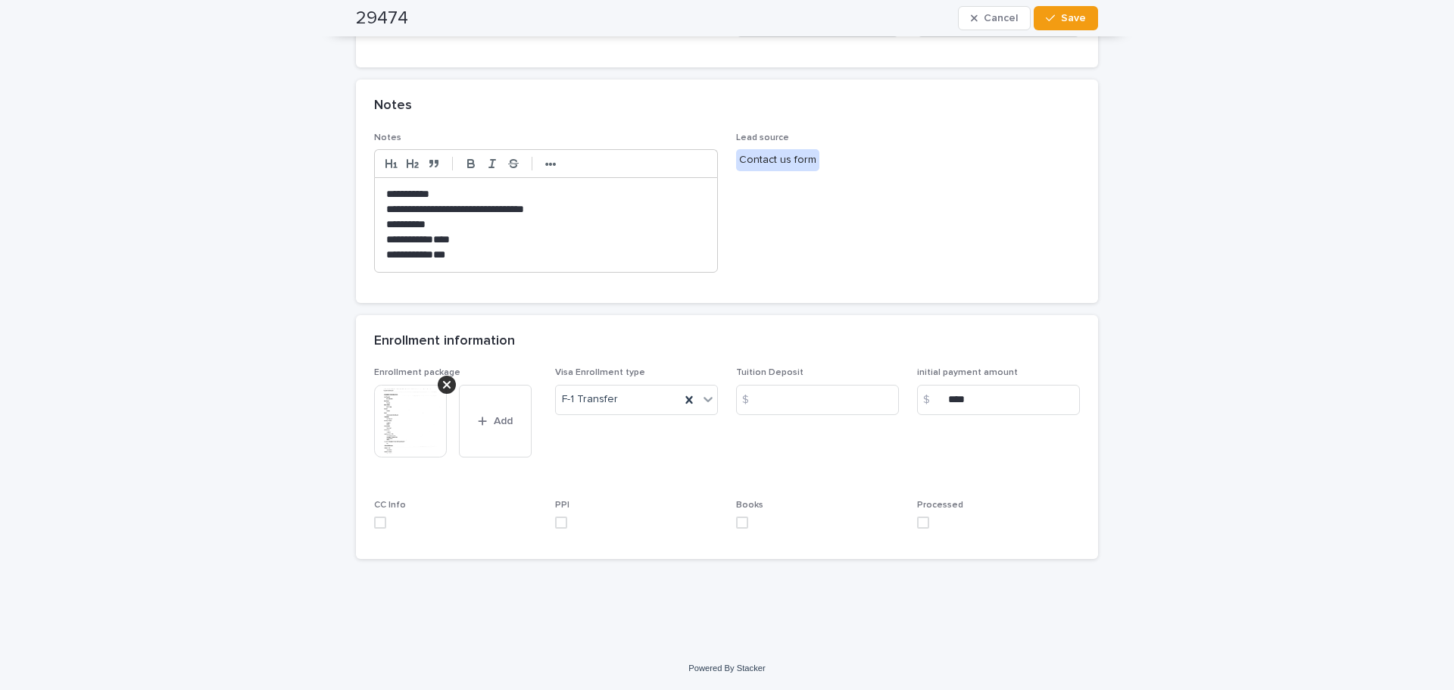
click at [917, 525] on span at bounding box center [923, 522] width 12 height 12
click at [1071, 20] on span "Save" at bounding box center [1073, 18] width 25 height 11
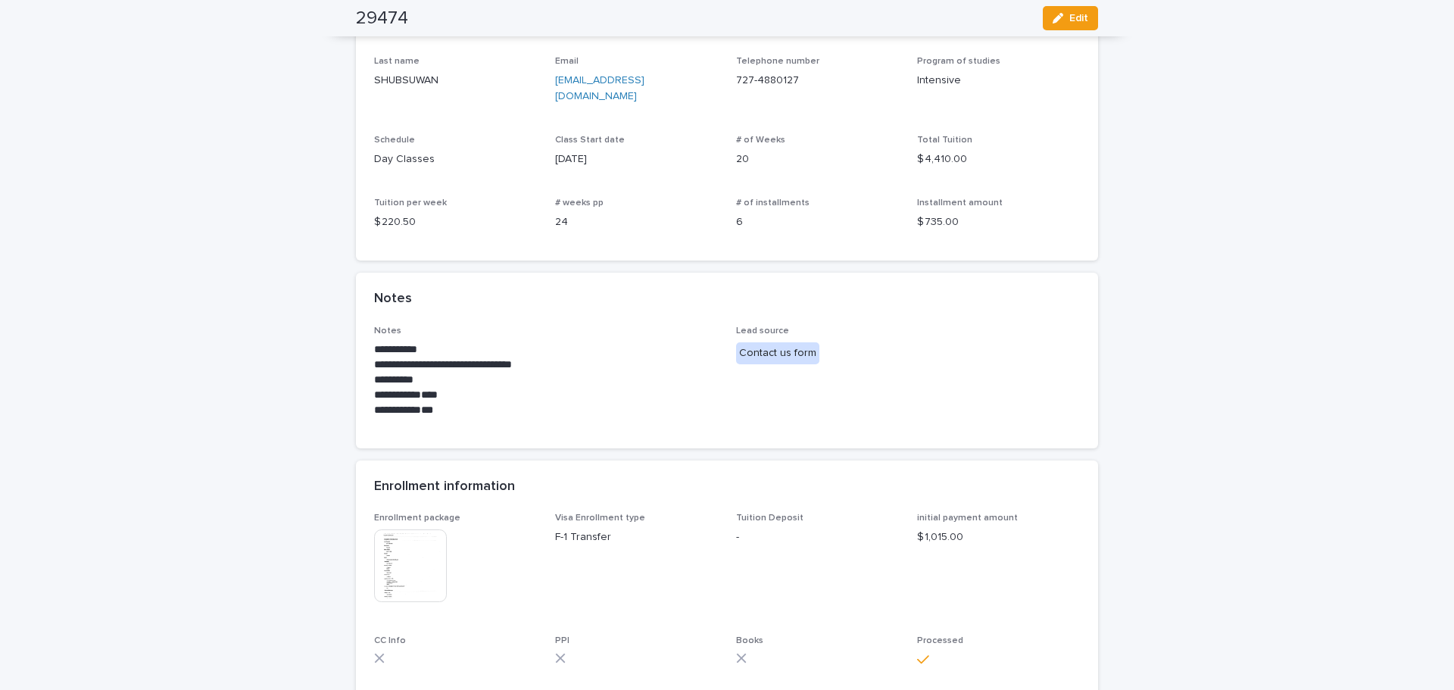
scroll to position [0, 0]
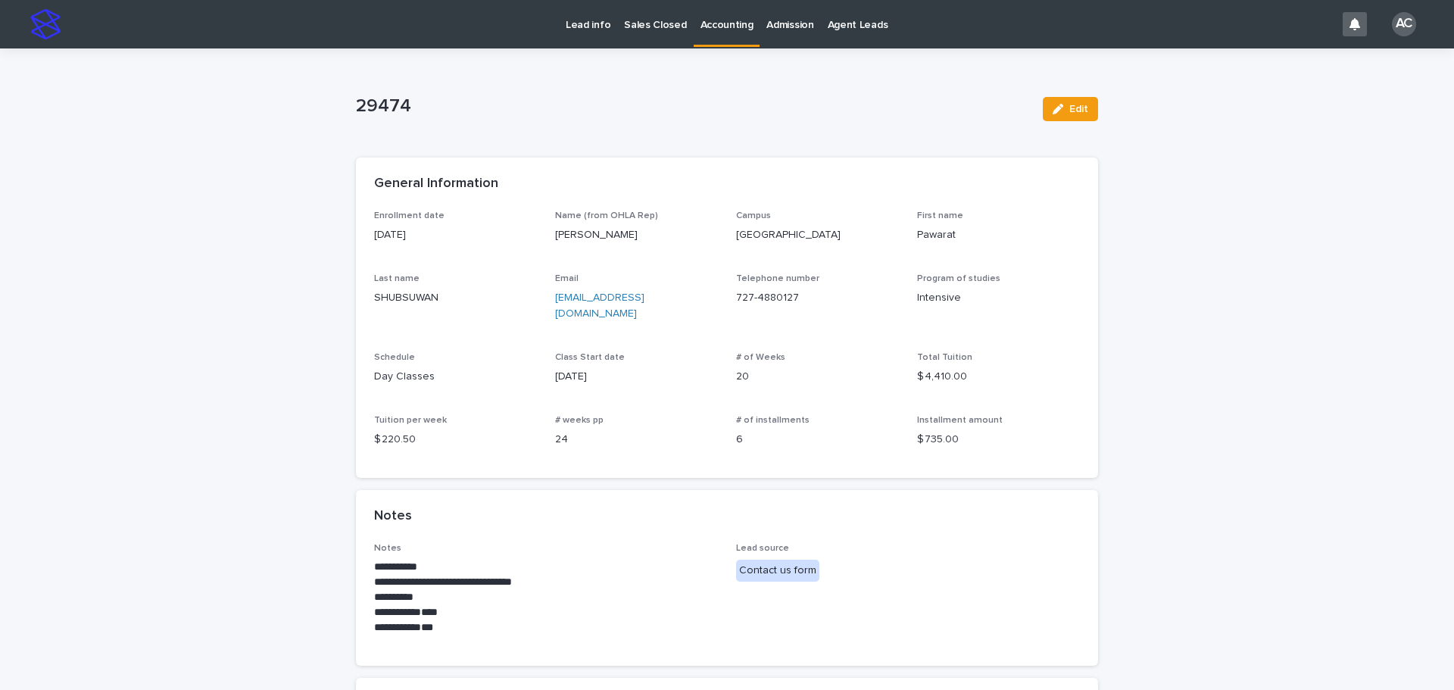
click at [719, 28] on p "Accounting" at bounding box center [726, 16] width 53 height 32
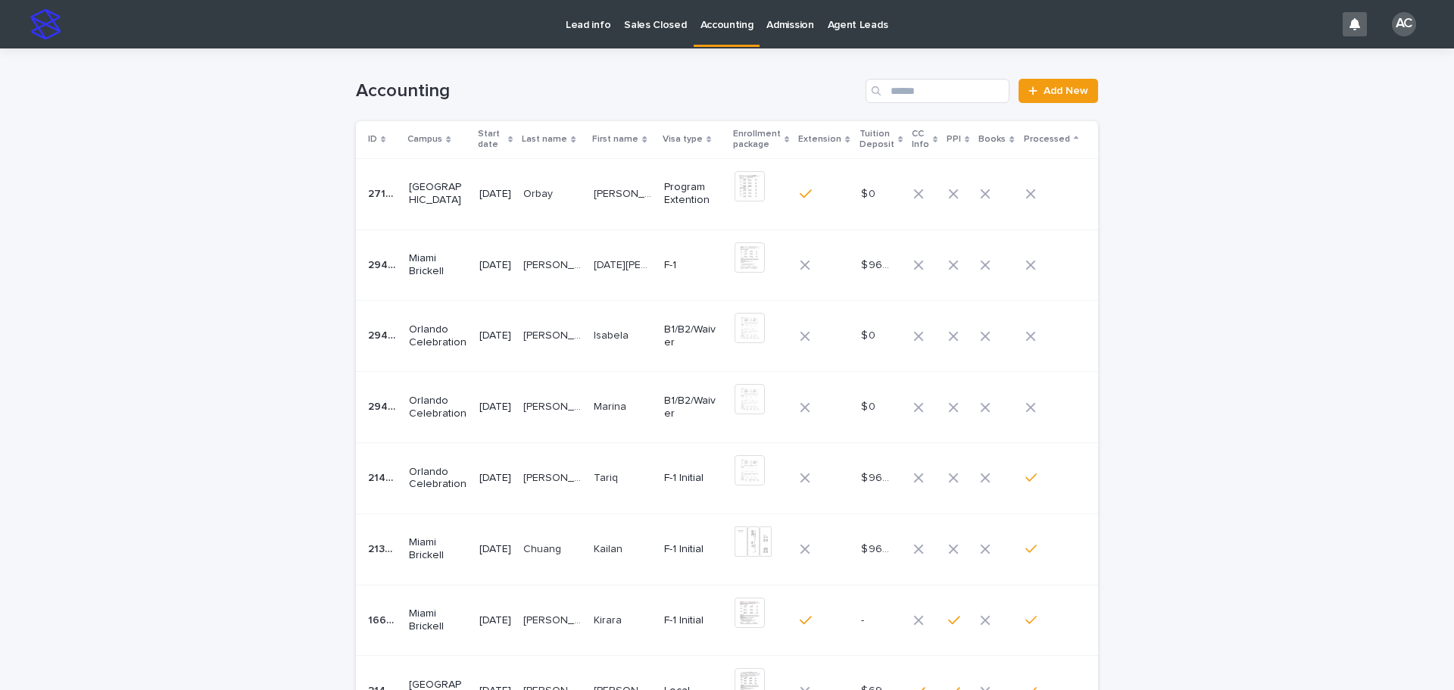
click at [582, 265] on p at bounding box center [552, 265] width 58 height 13
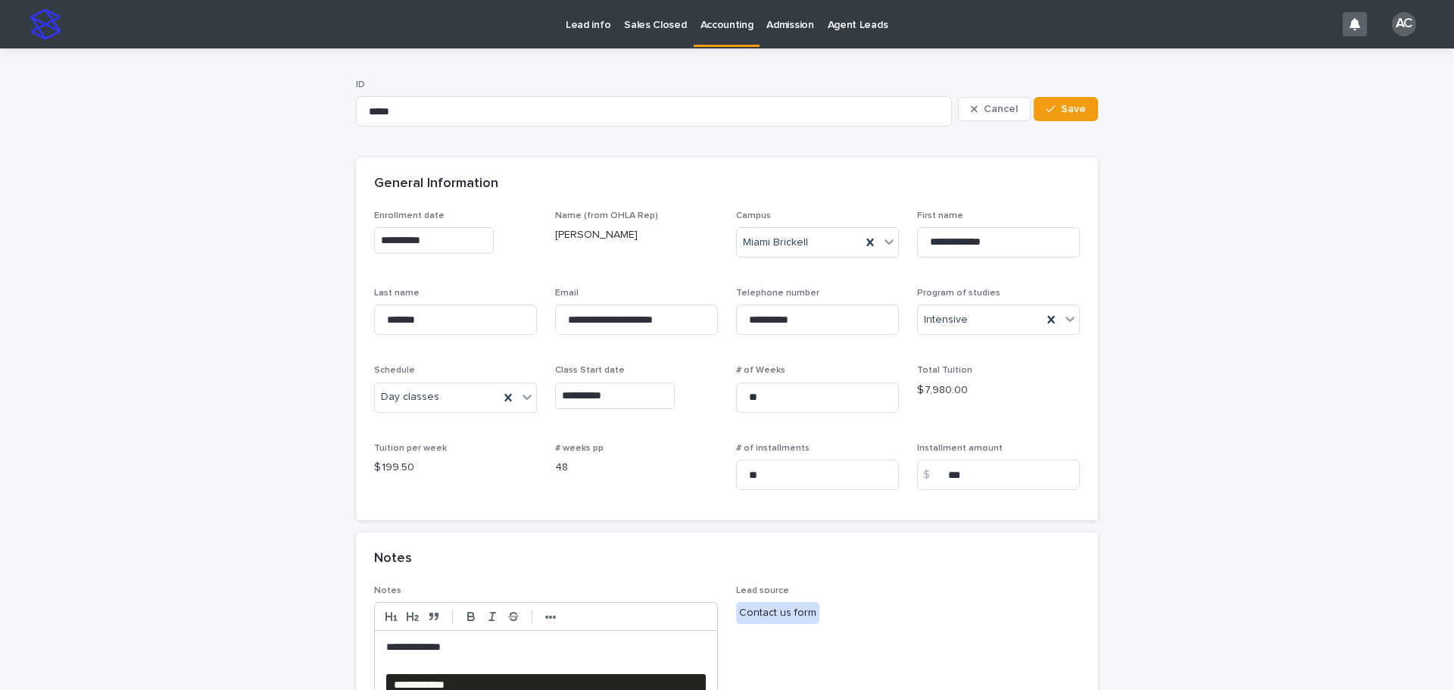
click at [694, 22] on div "Accounting" at bounding box center [727, 16] width 67 height 32
